Goal: Task Accomplishment & Management: Manage account settings

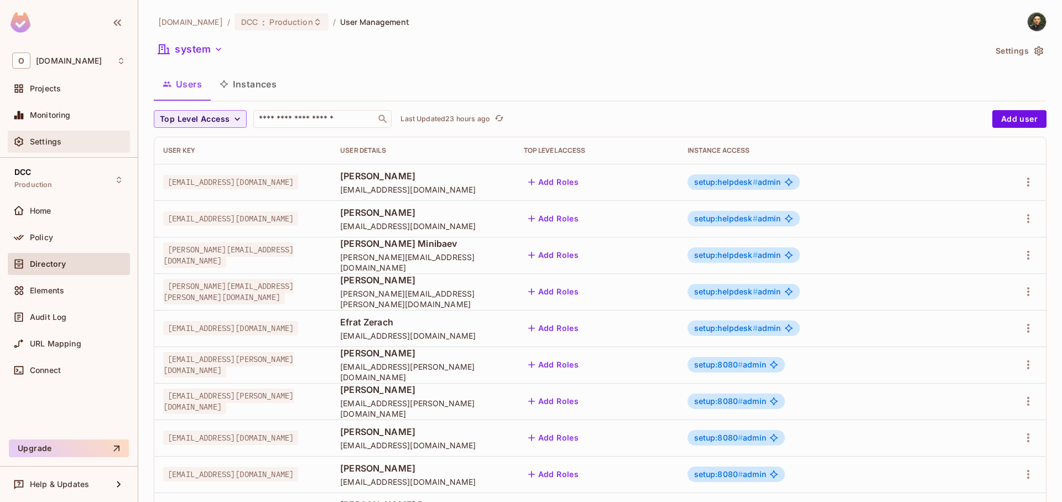
click at [70, 144] on div "Settings" at bounding box center [78, 141] width 96 height 9
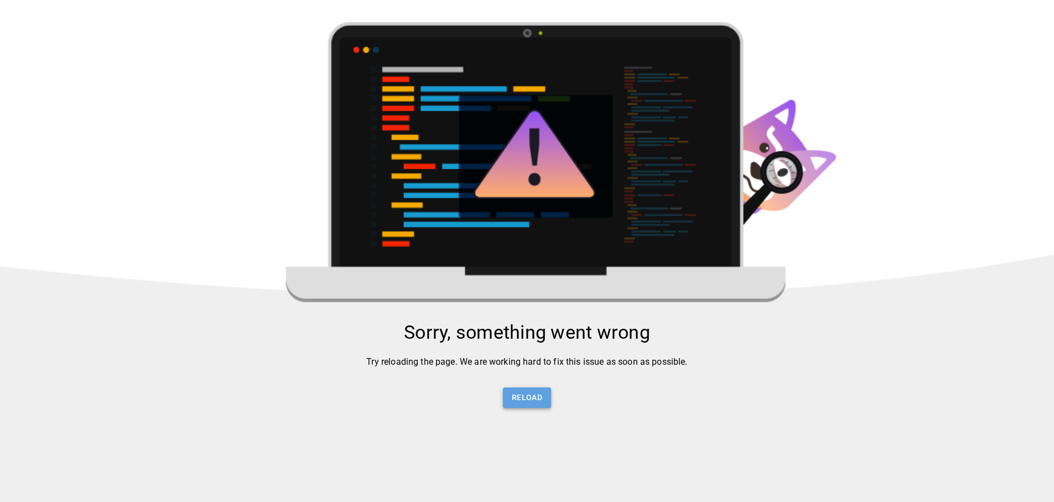
click at [527, 389] on button "Reload" at bounding box center [527, 397] width 48 height 20
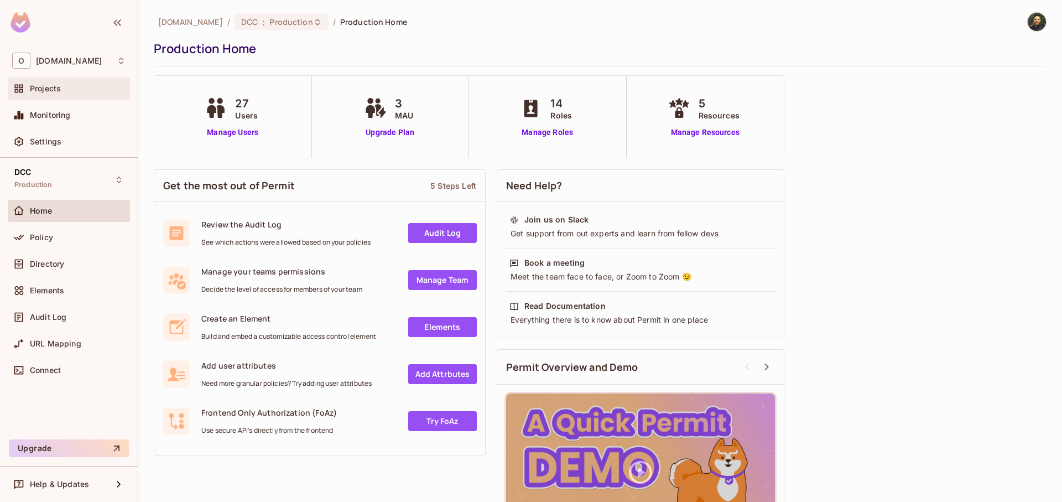
click at [64, 92] on div "Projects" at bounding box center [78, 88] width 96 height 9
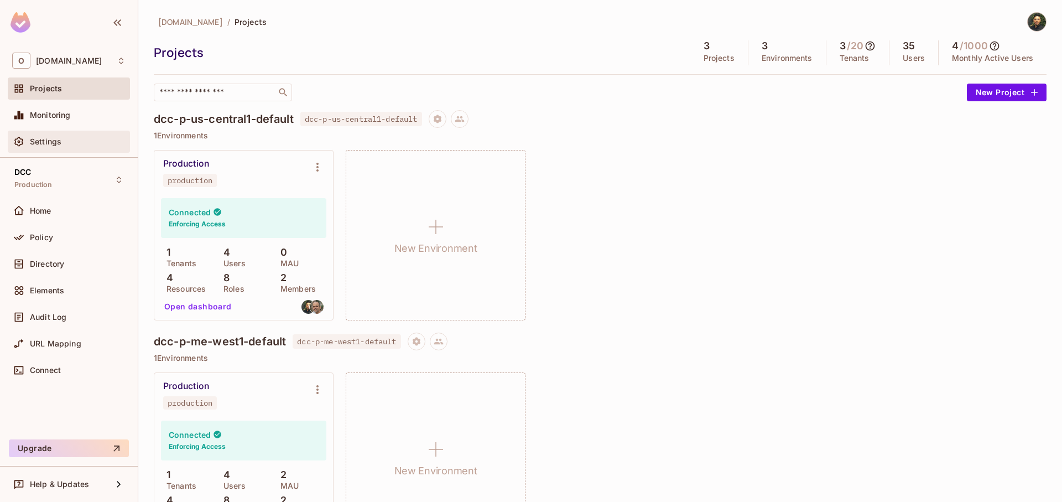
click at [63, 140] on div "Settings" at bounding box center [78, 141] width 96 height 9
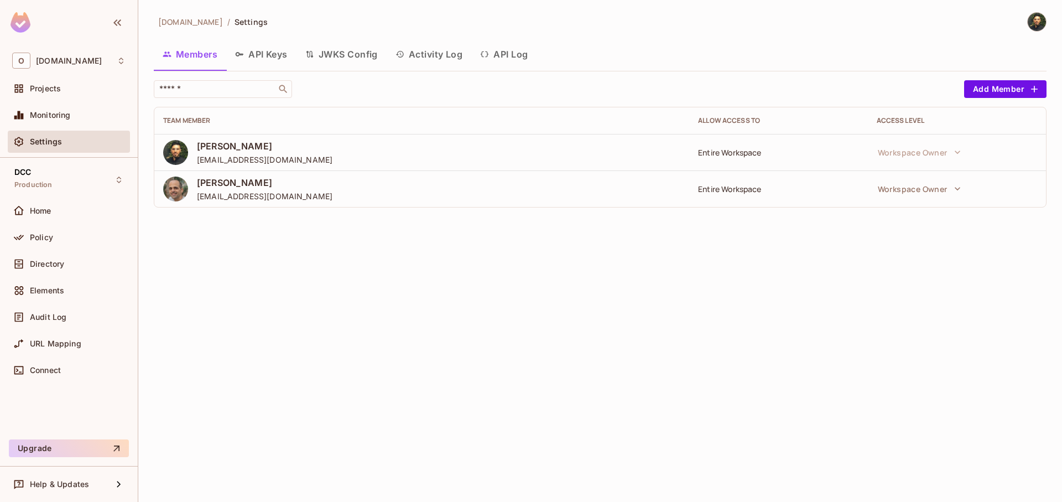
drag, startPoint x: 696, startPoint y: 195, endPoint x: 760, endPoint y: 195, distance: 64.2
click at [760, 195] on td "Entire Workspace" at bounding box center [778, 188] width 178 height 37
click at [264, 56] on button "API Keys" at bounding box center [261, 54] width 70 height 28
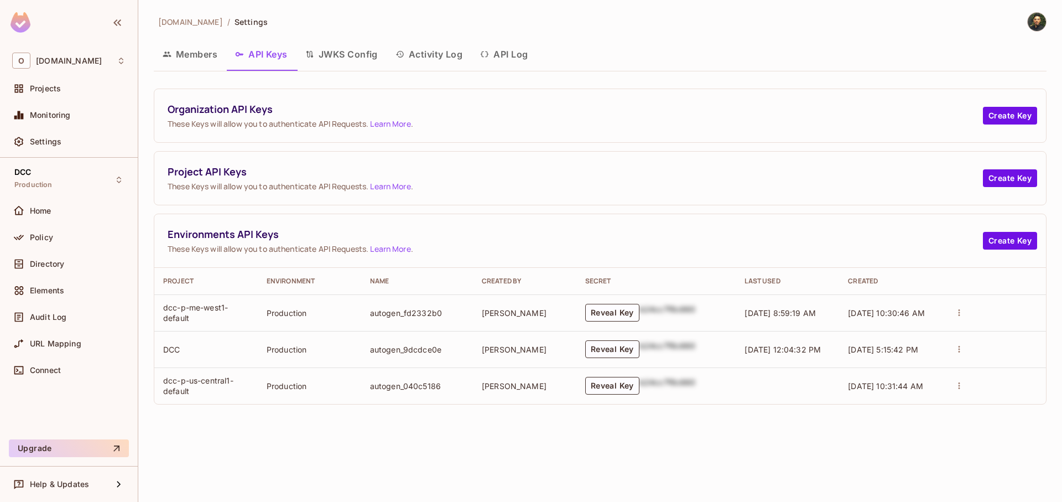
click at [363, 59] on button "JWKS Config" at bounding box center [341, 54] width 90 height 28
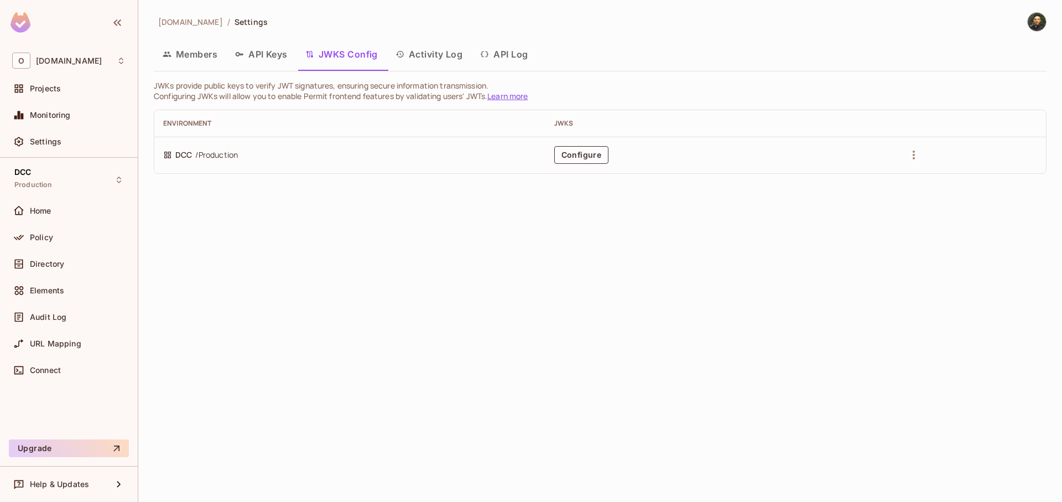
click at [414, 59] on button "Activity Log" at bounding box center [429, 54] width 85 height 28
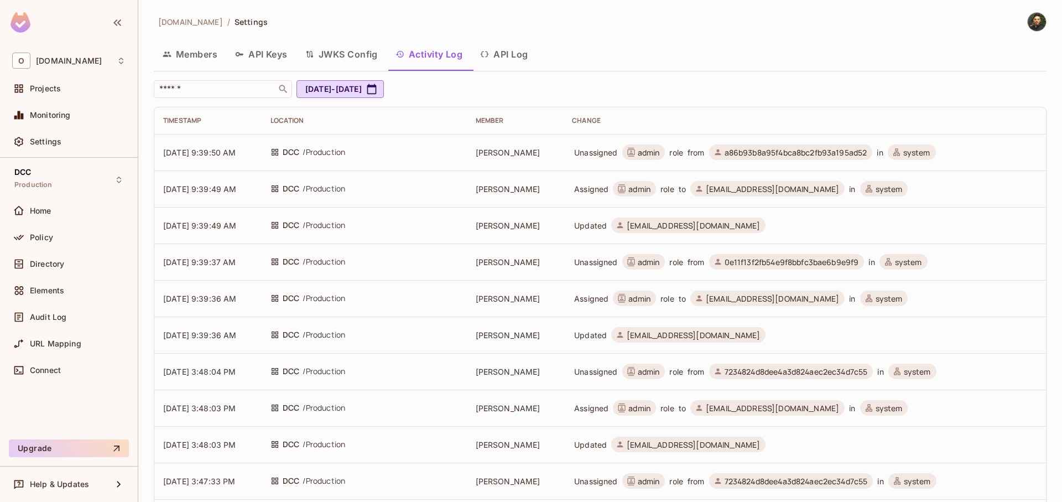
click at [501, 58] on button "API Log" at bounding box center [503, 54] width 65 height 28
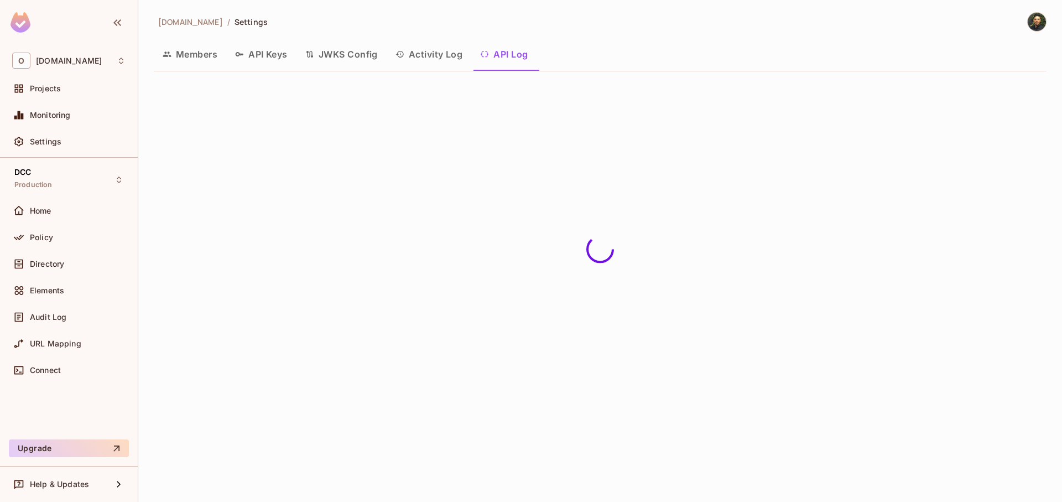
click at [199, 61] on button "Members" at bounding box center [190, 54] width 72 height 28
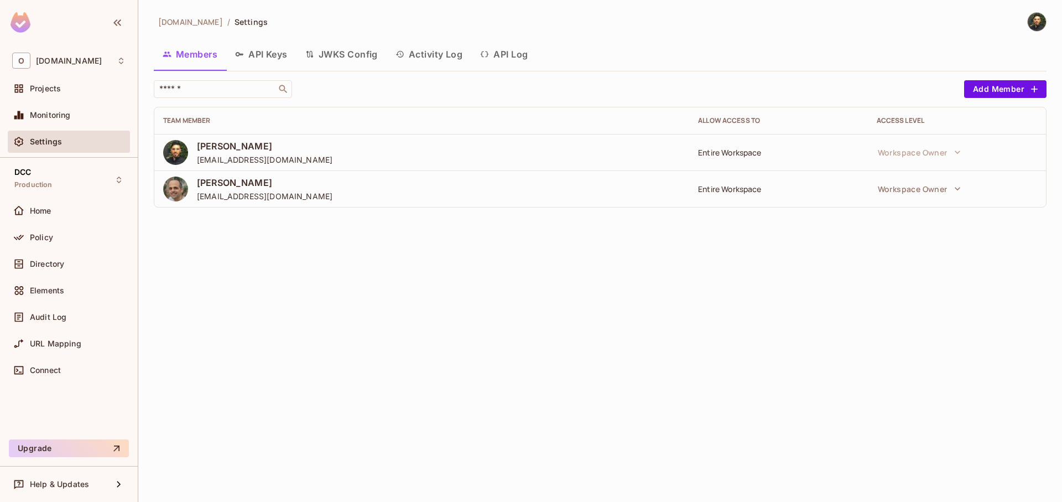
click at [325, 260] on div "onvego.com / Settings Members API Keys JWKS Config Activity Log API Log ​ Add M…" at bounding box center [600, 251] width 924 height 502
